Goal: Find specific page/section: Find specific page/section

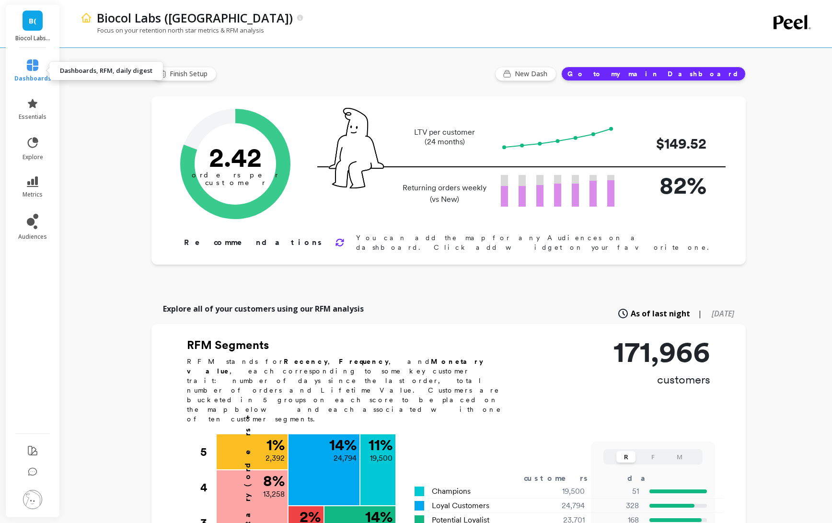
click at [33, 68] on icon at bounding box center [32, 64] width 11 height 11
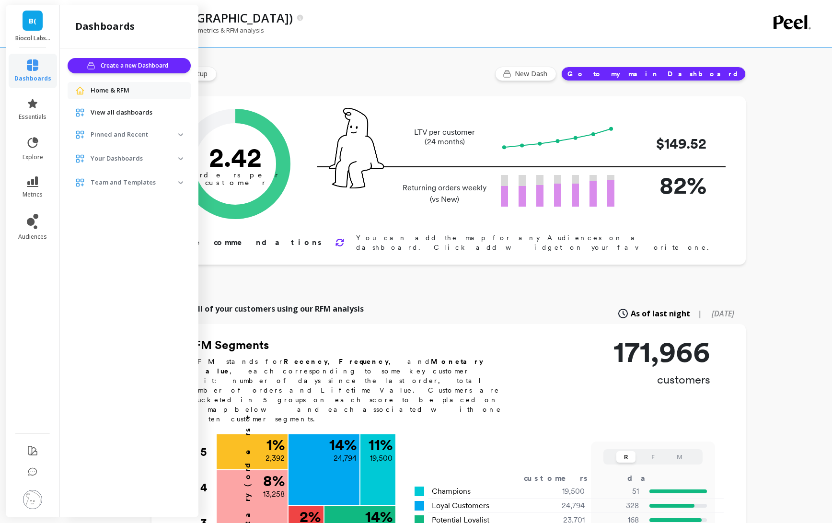
click at [180, 133] on img at bounding box center [180, 134] width 5 height 3
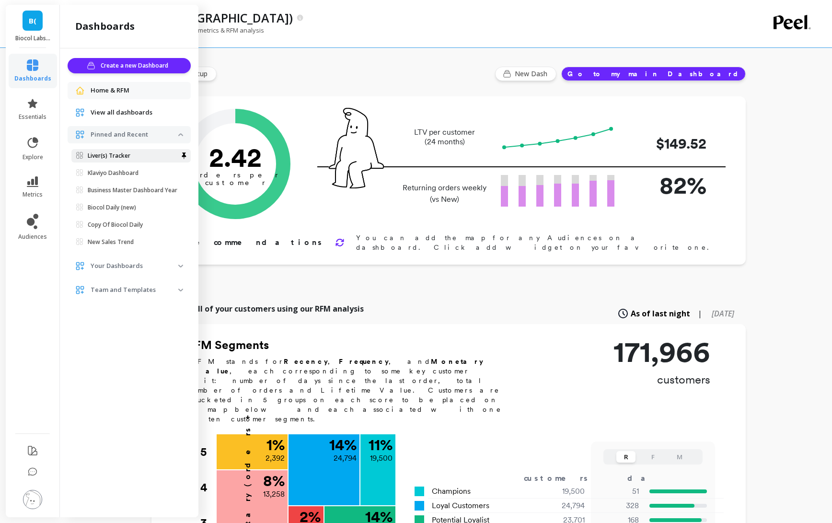
click at [126, 154] on p "Liver(s) Tracker" at bounding box center [109, 156] width 43 height 8
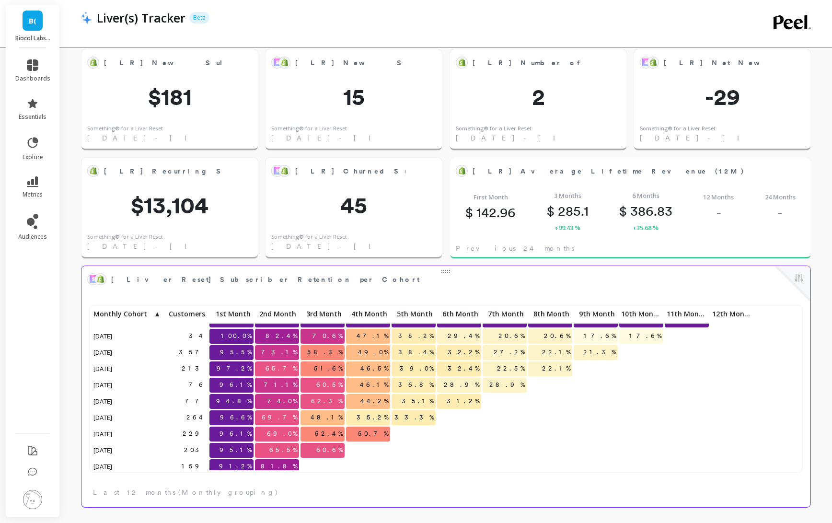
scroll to position [62, 0]
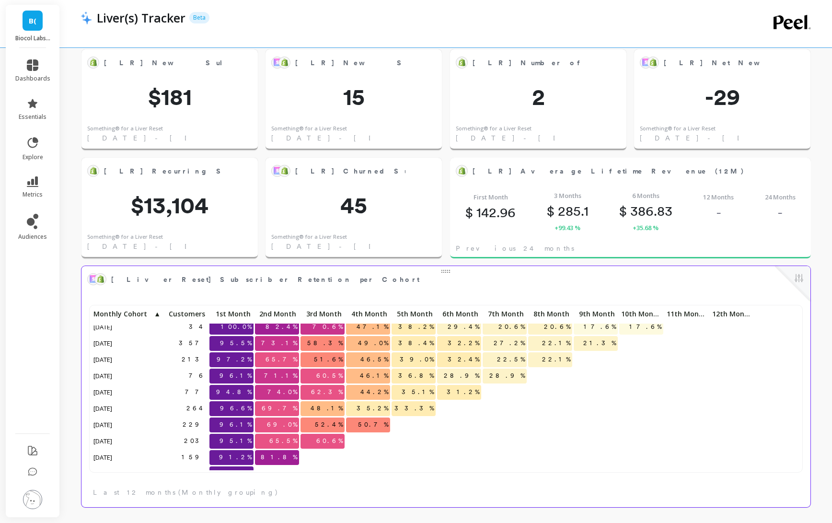
scroll to position [62, 0]
